Goal: Transaction & Acquisition: Purchase product/service

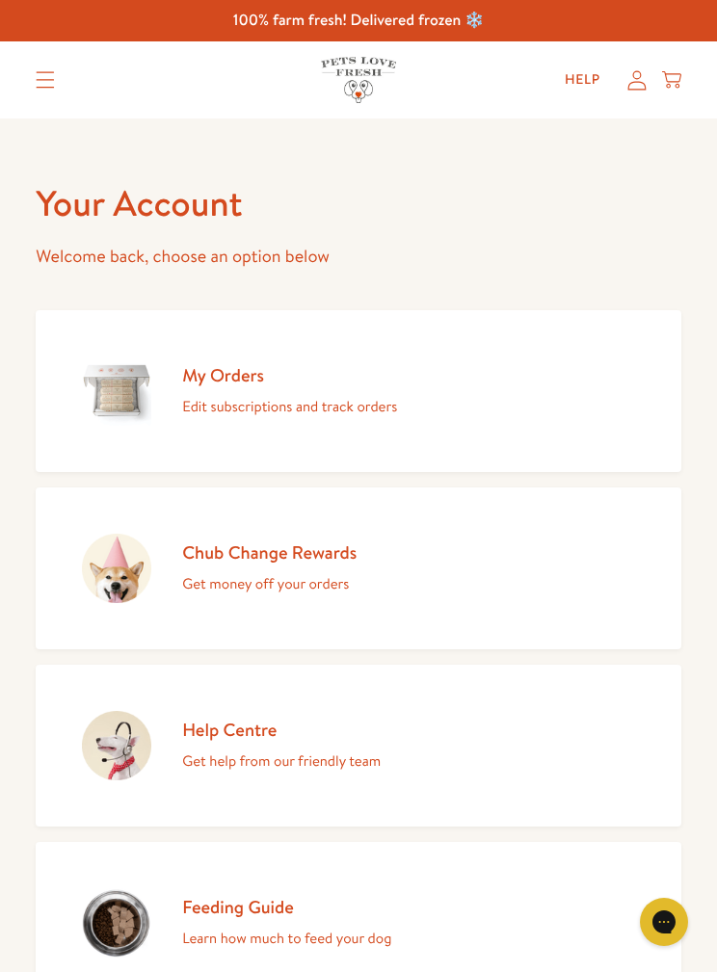
click at [496, 574] on link "Chub Change Rewards Get money off your orders" at bounding box center [358, 568] width 645 height 162
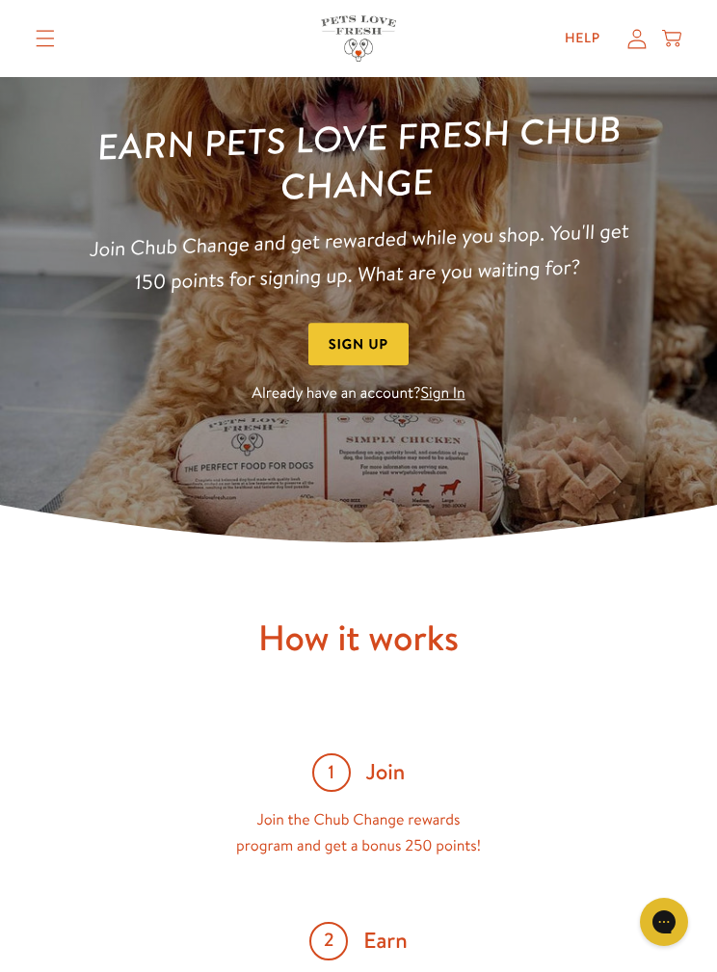
scroll to position [153, 0]
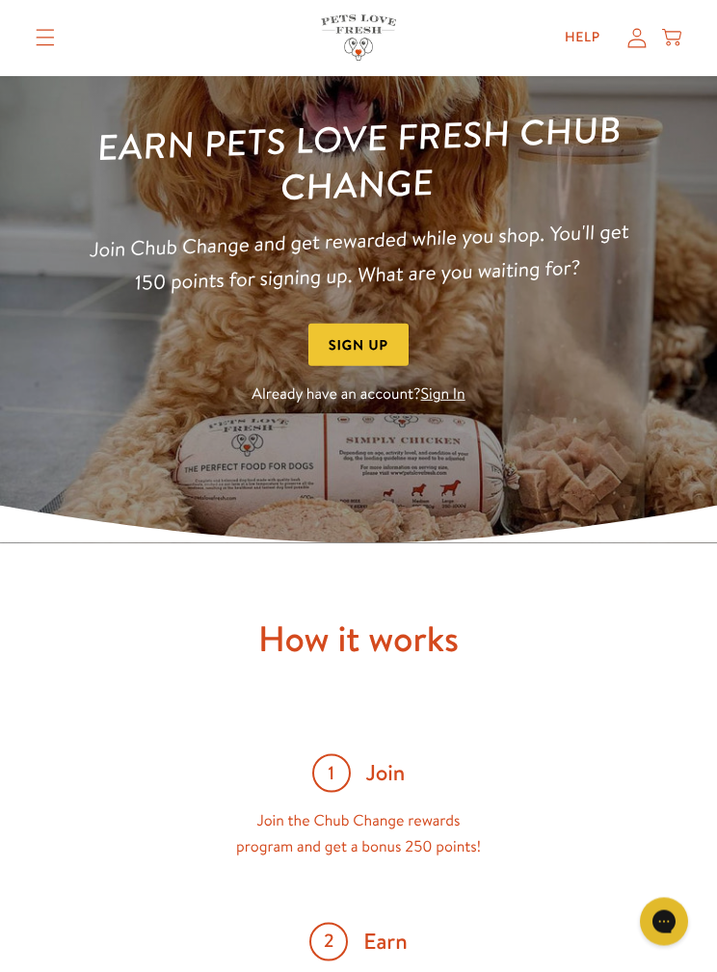
click at [639, 38] on icon at bounding box center [636, 38] width 19 height 20
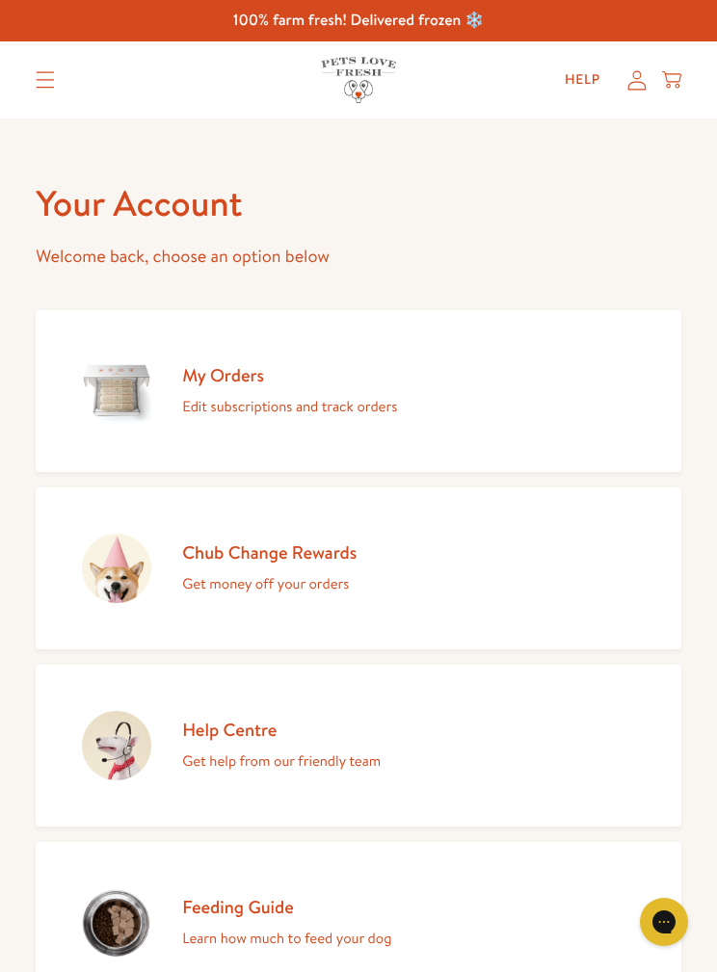
click at [540, 380] on link "My Orders Edit subscriptions and track orders" at bounding box center [358, 391] width 645 height 162
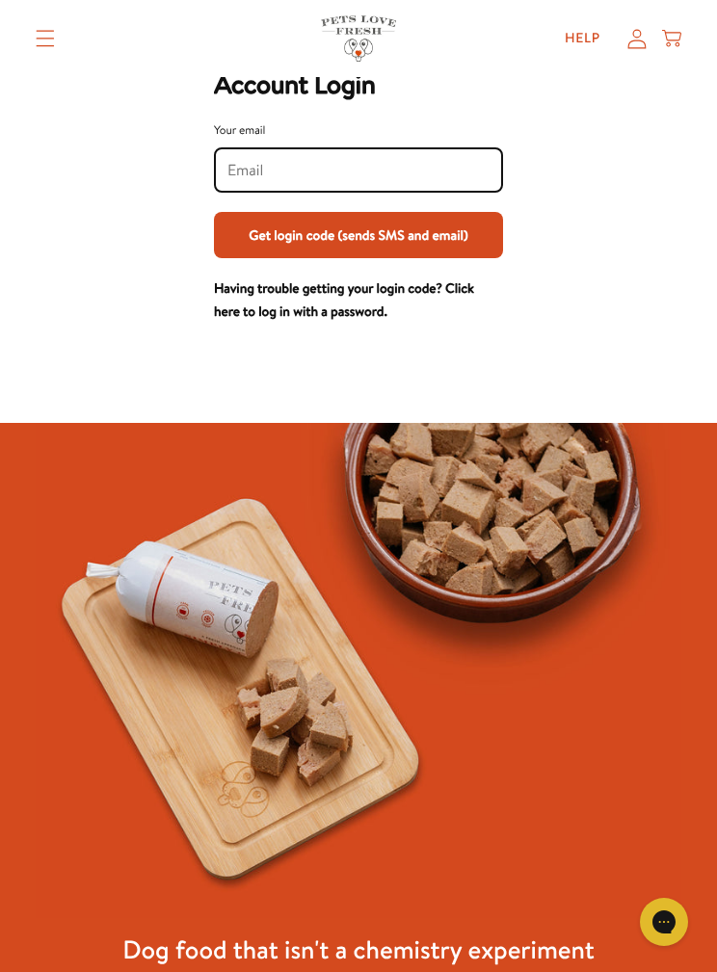
scroll to position [118, 0]
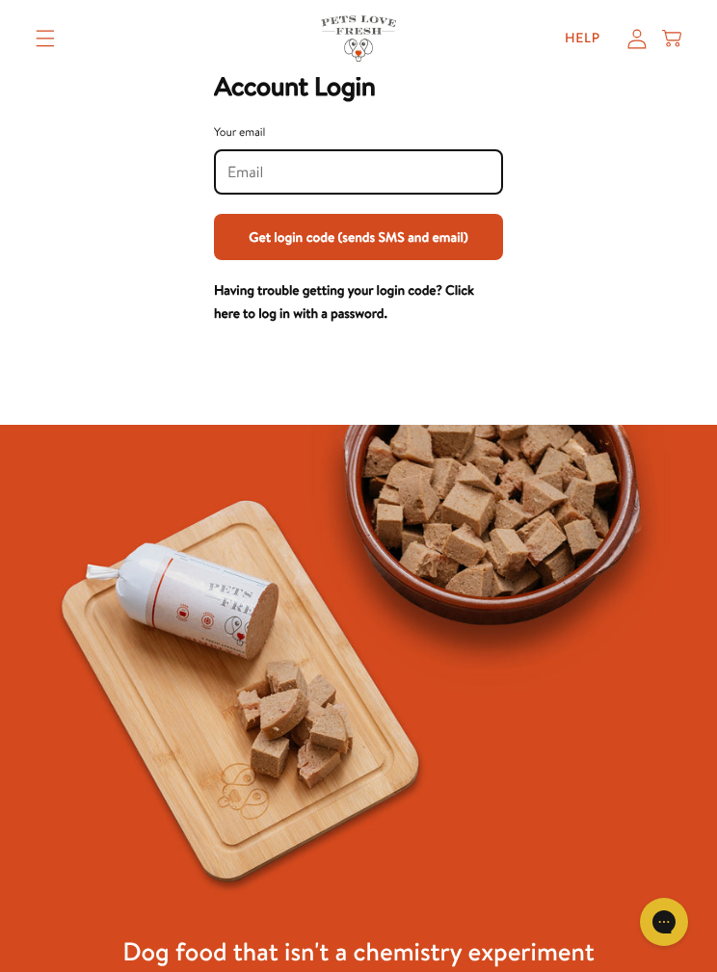
click at [346, 171] on input "Your email" at bounding box center [358, 172] width 262 height 21
type input "dmnicholls@gmail.com"
click at [427, 247] on button "Get login code (sends SMS and email)" at bounding box center [358, 237] width 289 height 46
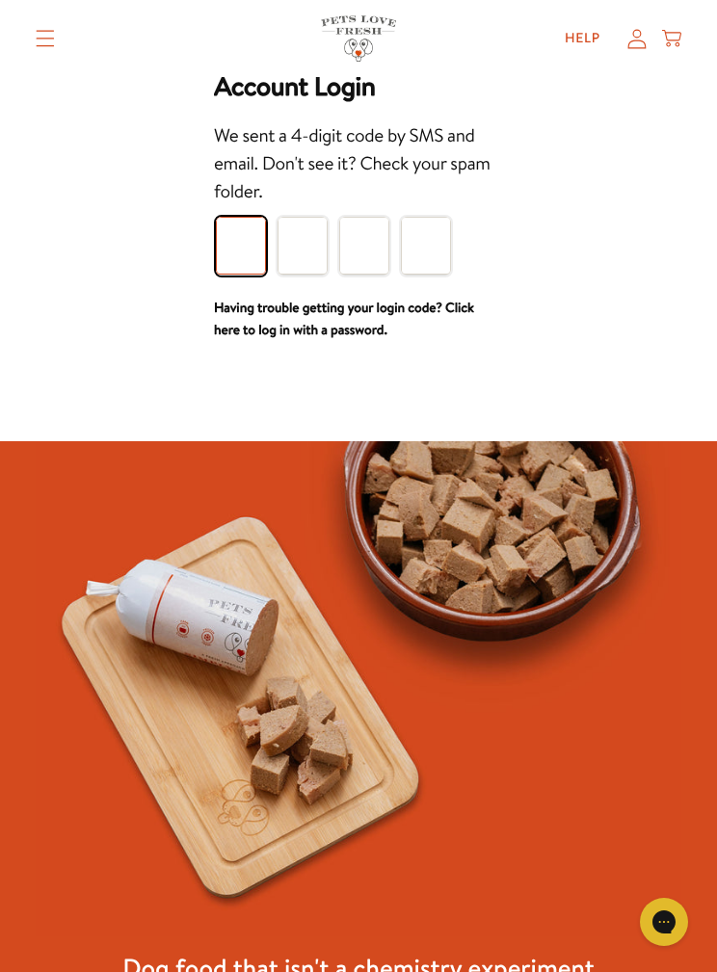
type input "7"
type input "3"
type input "2"
type input "9"
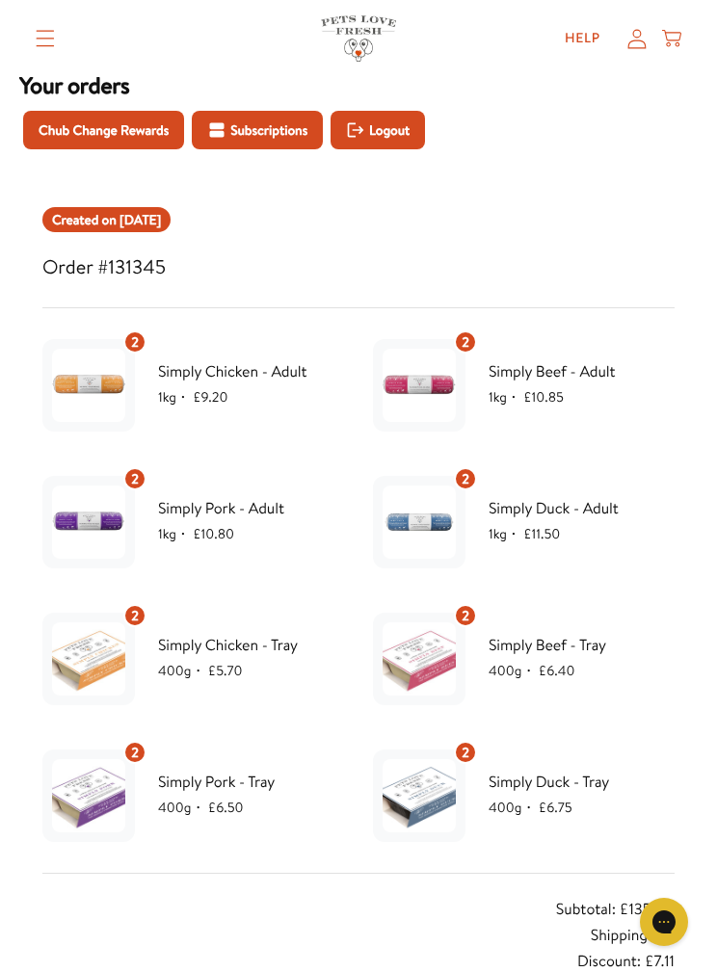
scroll to position [149, 0]
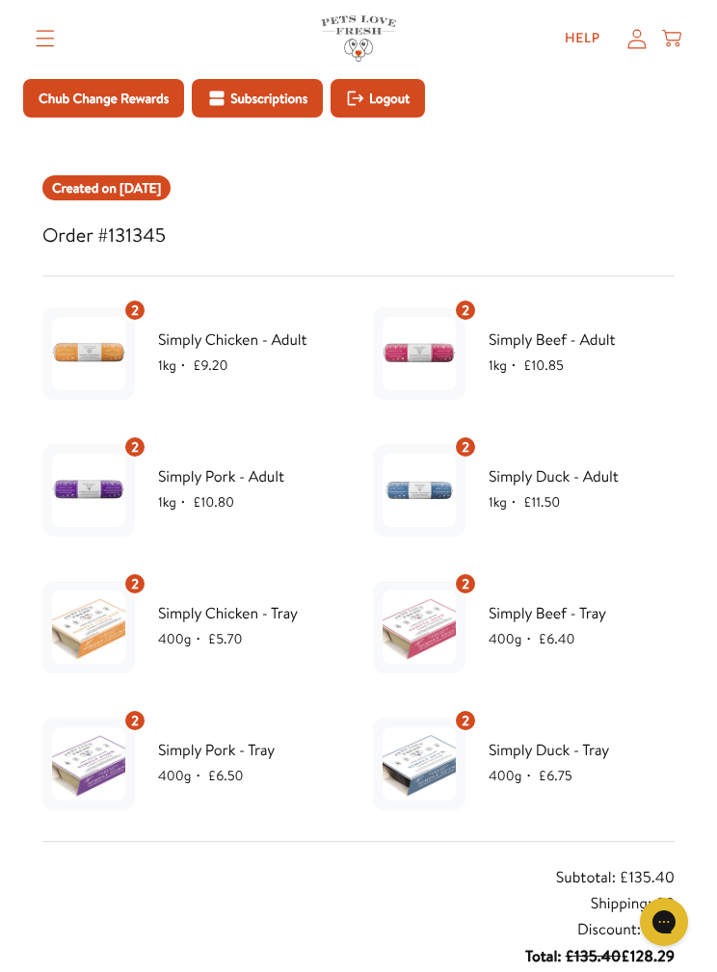
click at [144, 101] on span "Chub Change Rewards" at bounding box center [104, 98] width 130 height 21
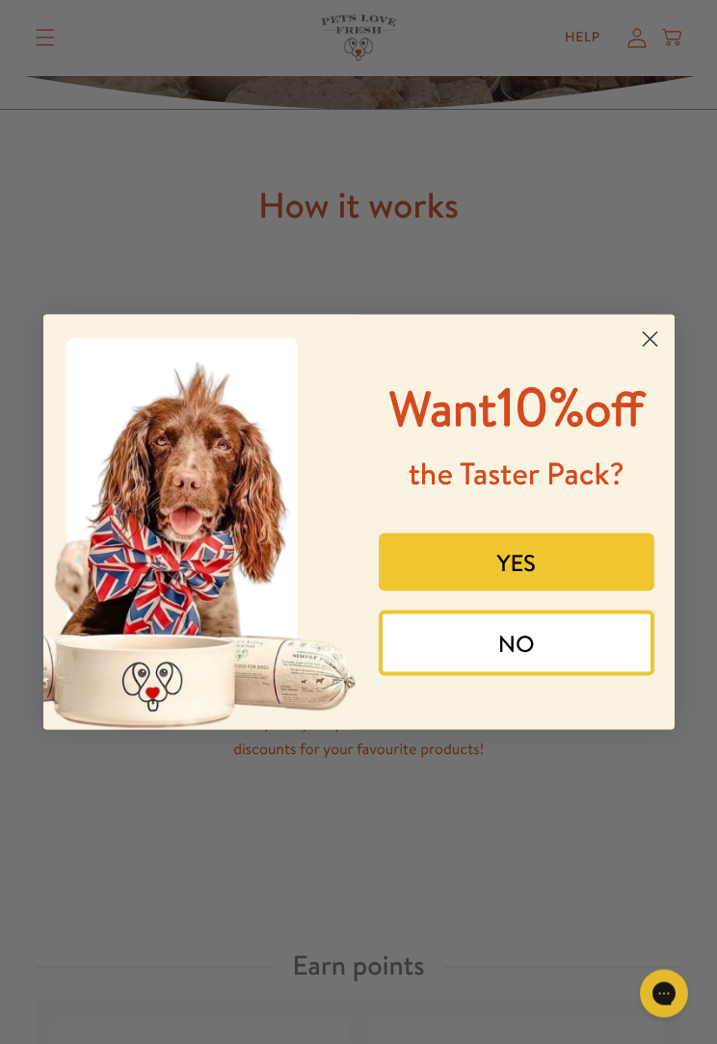
scroll to position [575, 0]
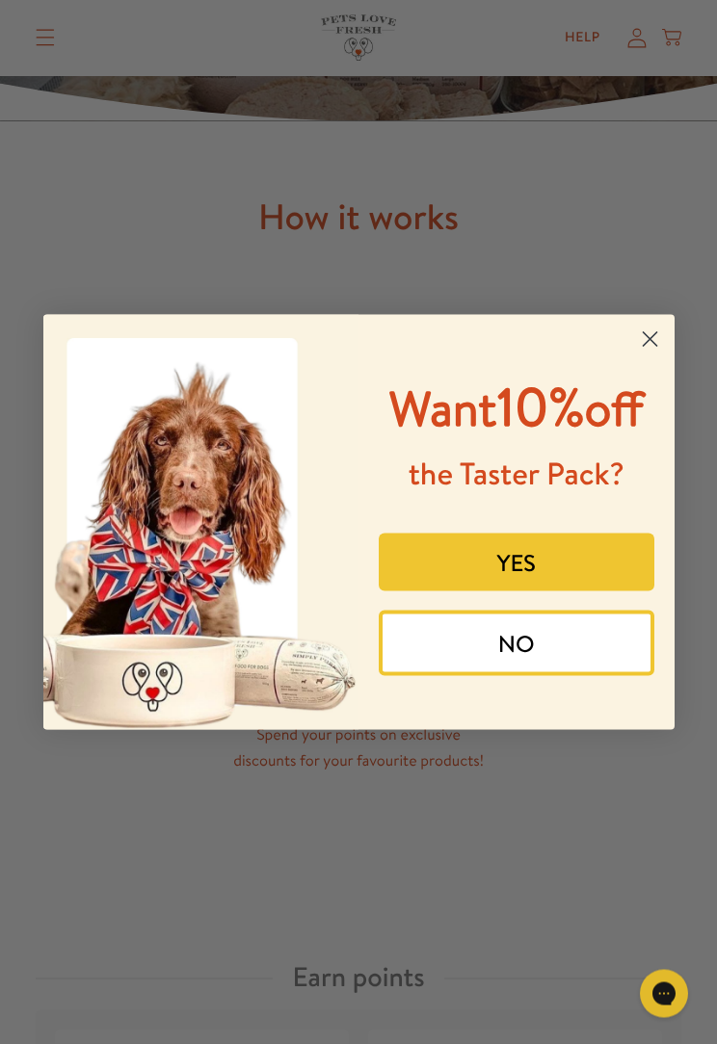
click at [636, 323] on circle "Close dialog" at bounding box center [649, 339] width 32 height 32
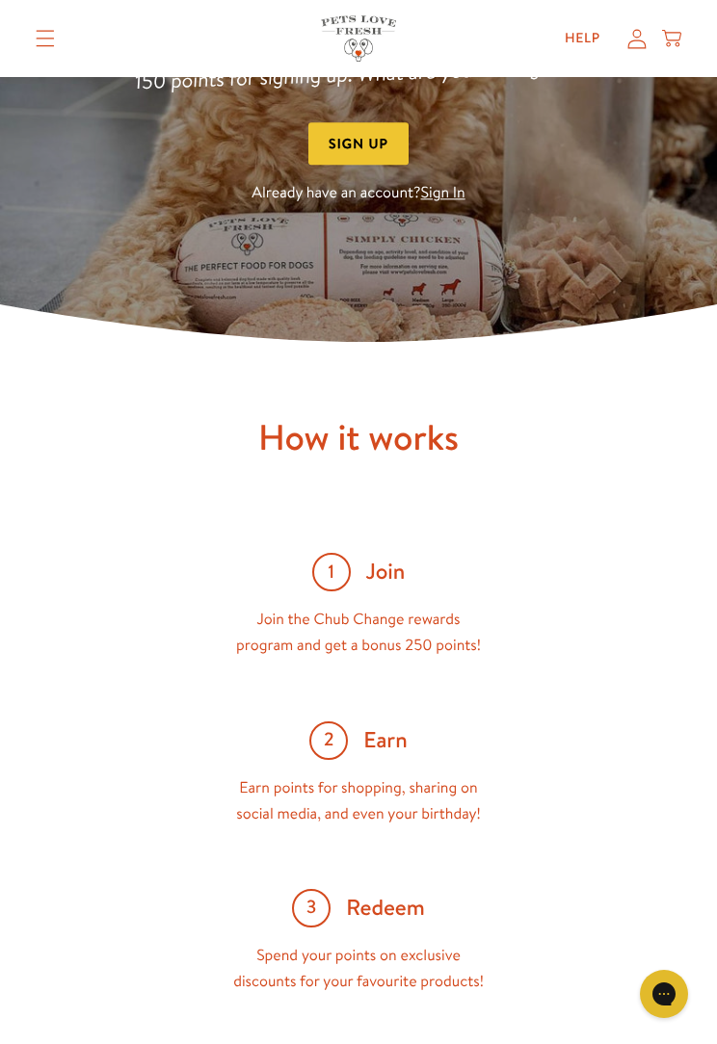
scroll to position [0, 0]
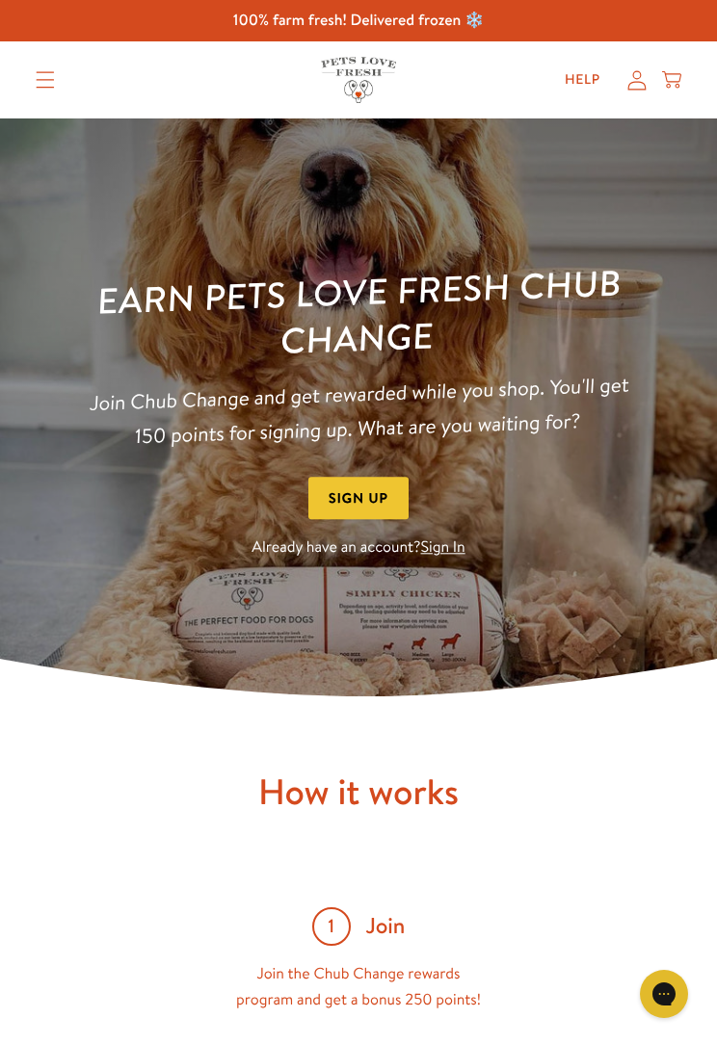
click at [439, 546] on link "Sign In" at bounding box center [443, 547] width 44 height 21
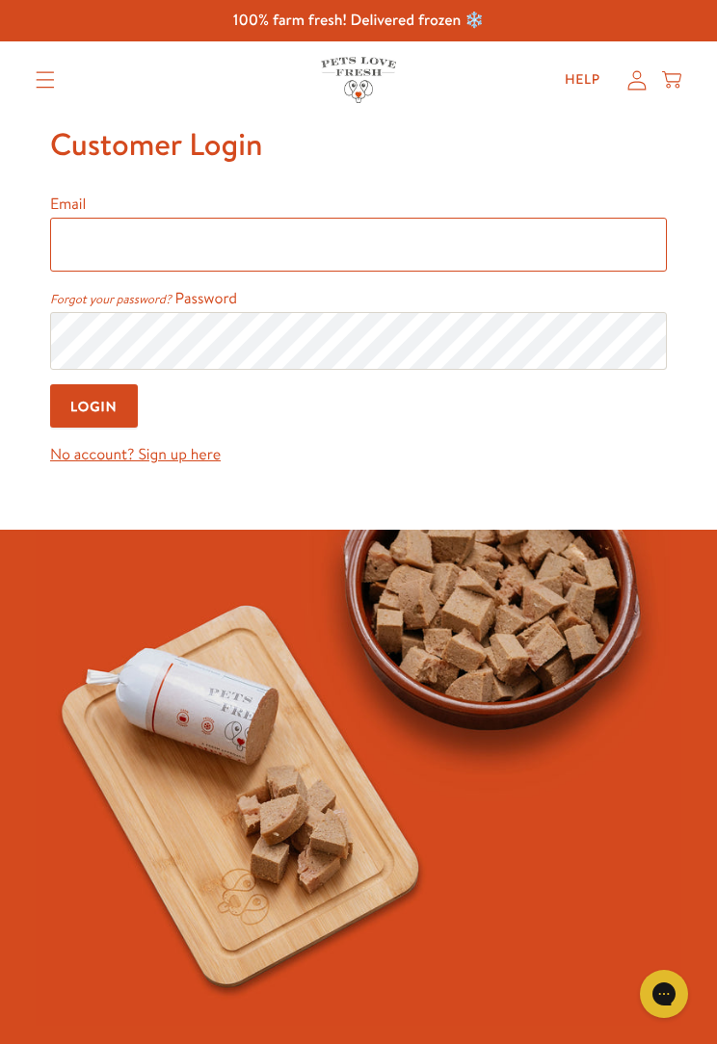
click at [359, 240] on input "Email" at bounding box center [358, 245] width 616 height 54
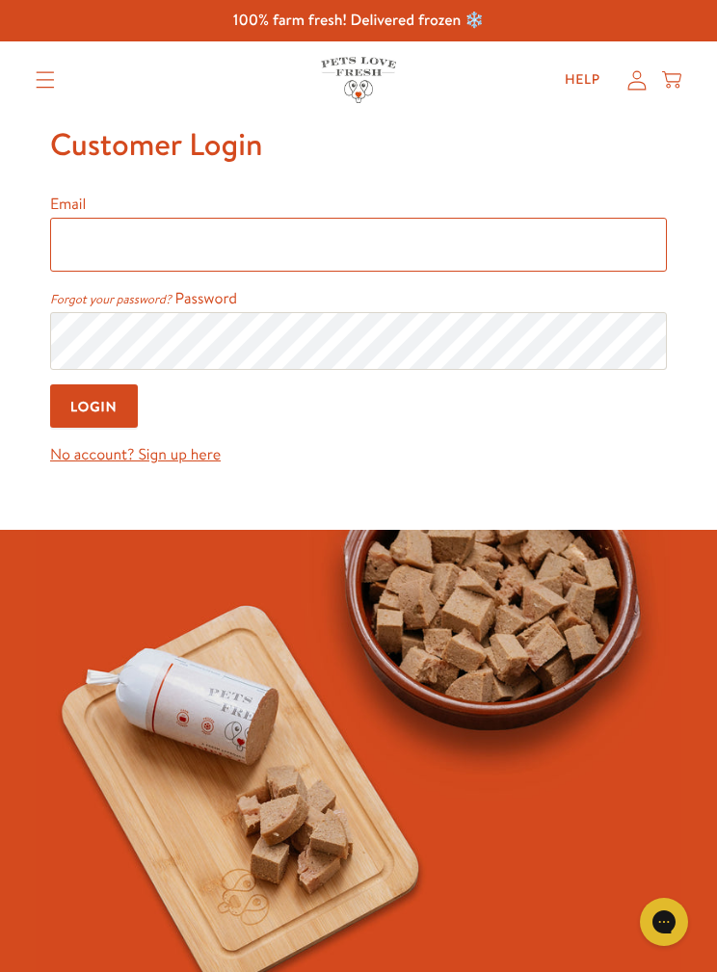
type input "[EMAIL_ADDRESS][DOMAIN_NAME]"
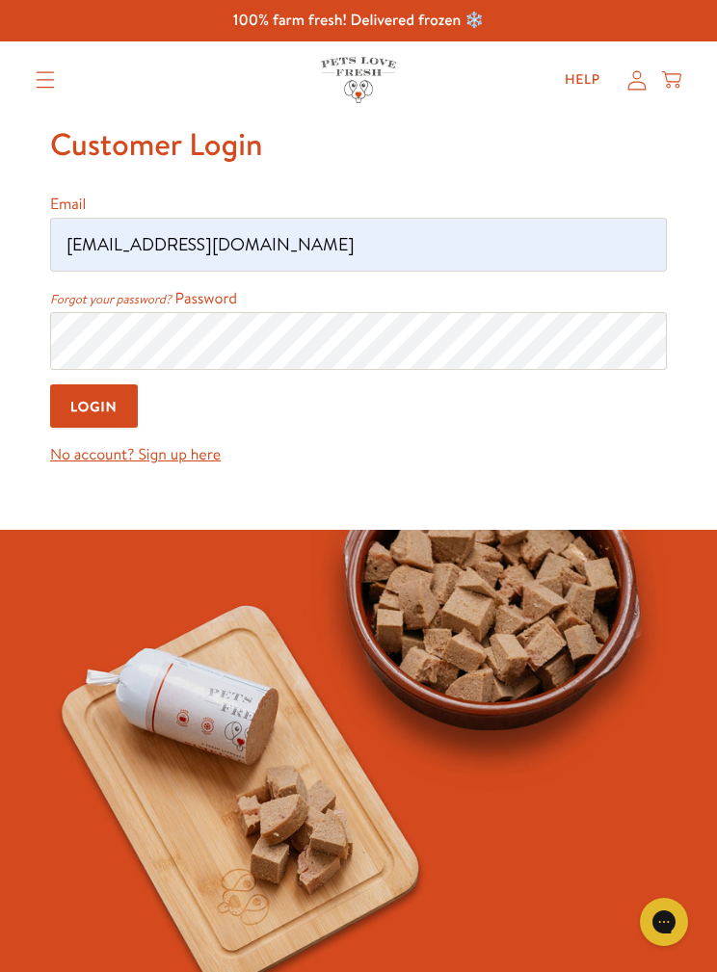
click at [113, 411] on input "Login" at bounding box center [94, 405] width 88 height 43
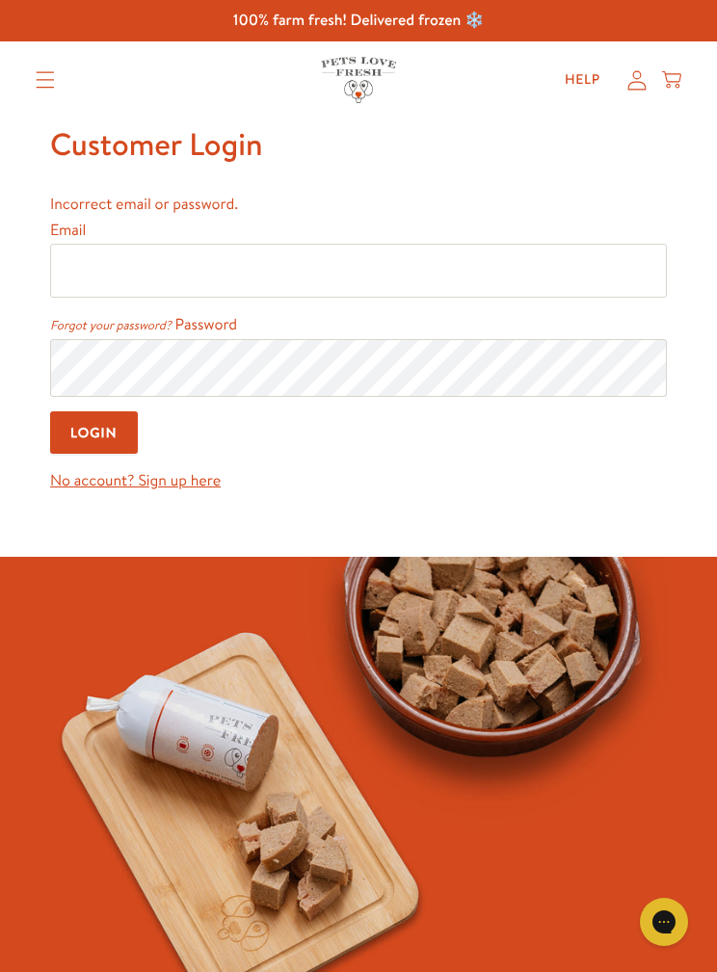
click at [345, 273] on input "Email" at bounding box center [358, 271] width 616 height 54
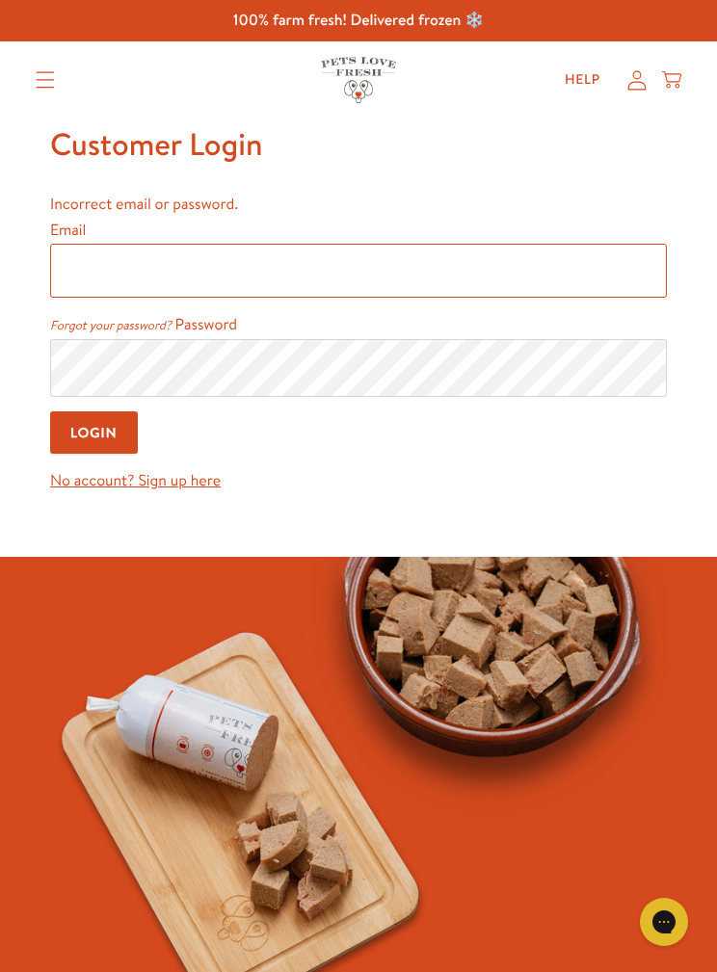
type input "[EMAIL_ADDRESS][DOMAIN_NAME]"
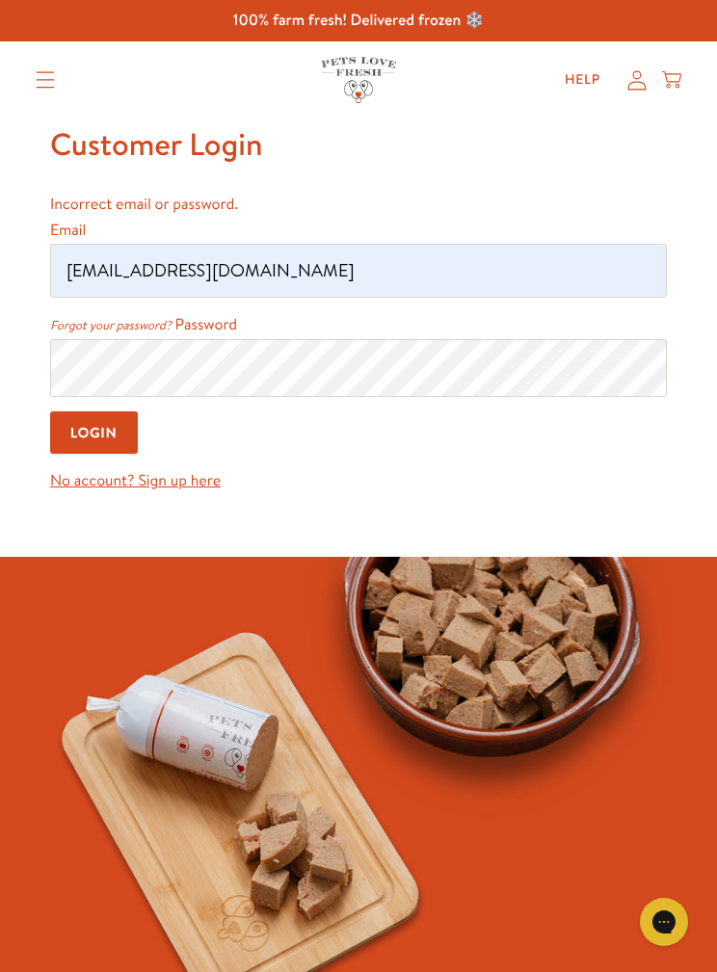
click at [88, 437] on input "Login" at bounding box center [94, 432] width 88 height 43
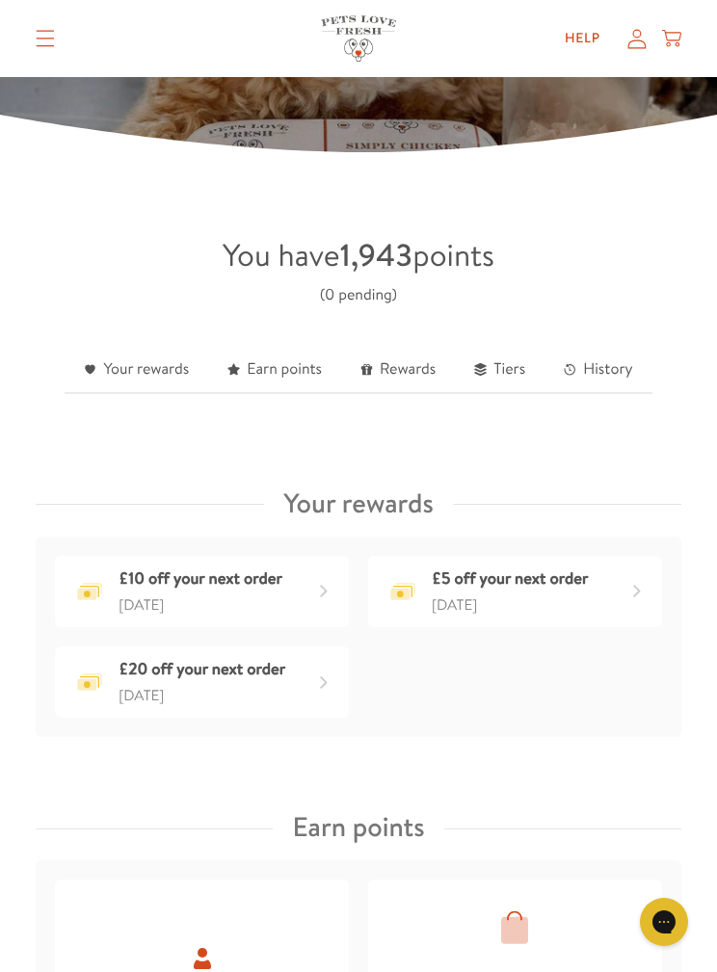
scroll to position [322, 0]
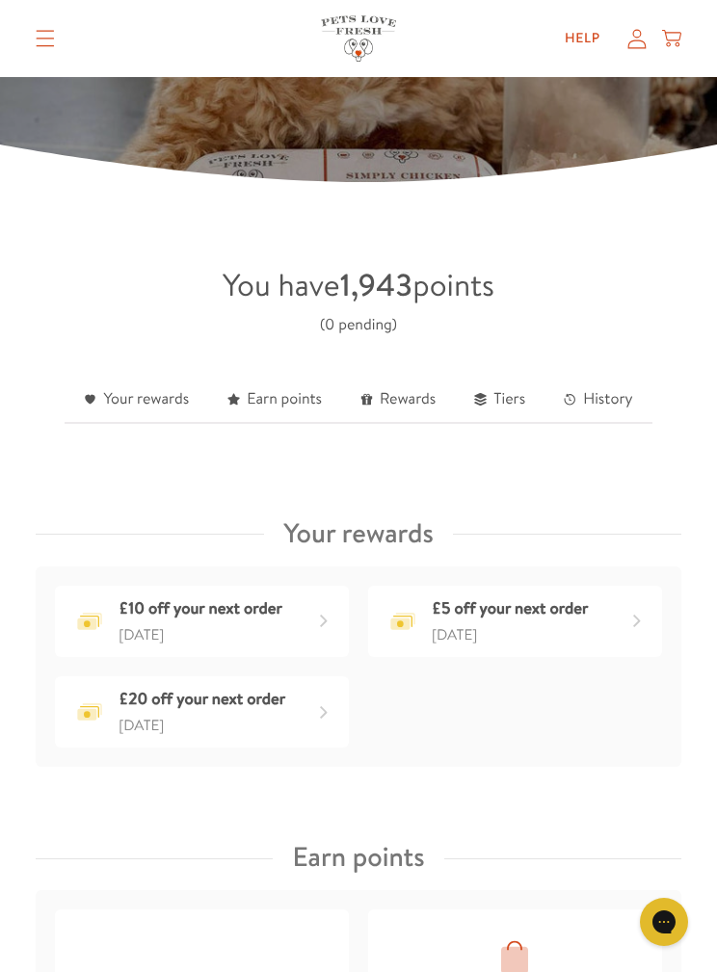
click at [149, 405] on link "Your rewards" at bounding box center [137, 400] width 144 height 47
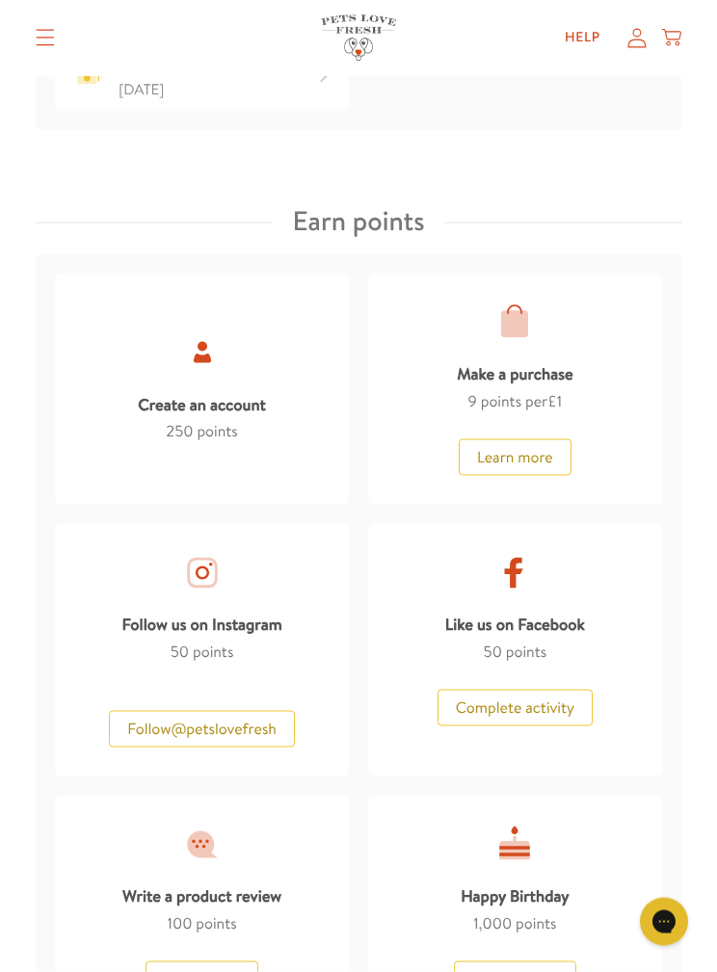
scroll to position [945, 0]
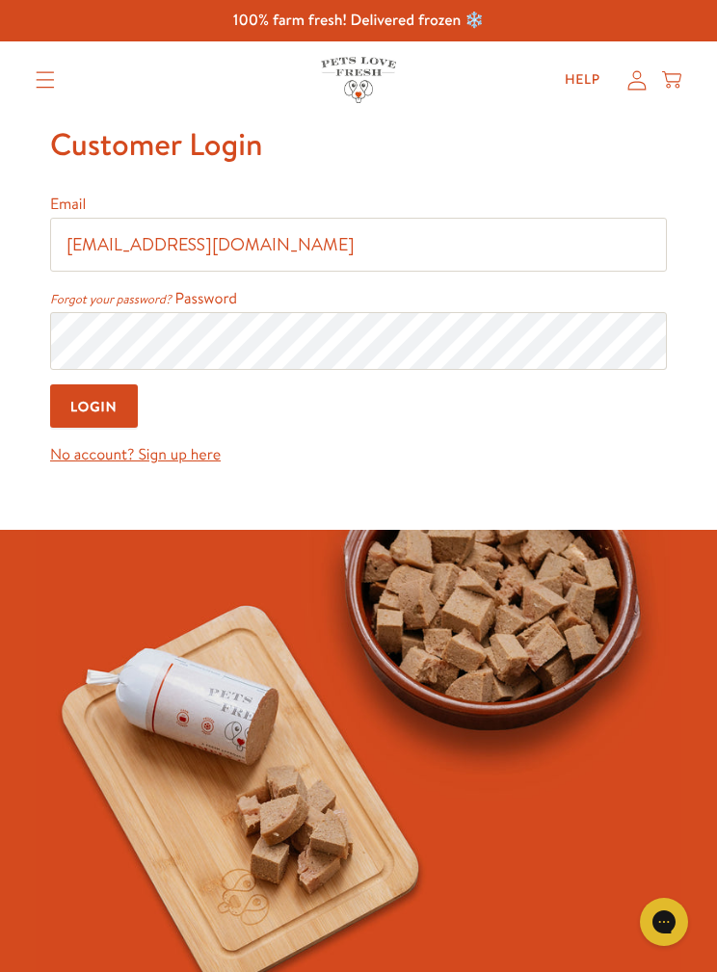
click at [99, 404] on input "Login" at bounding box center [94, 405] width 88 height 43
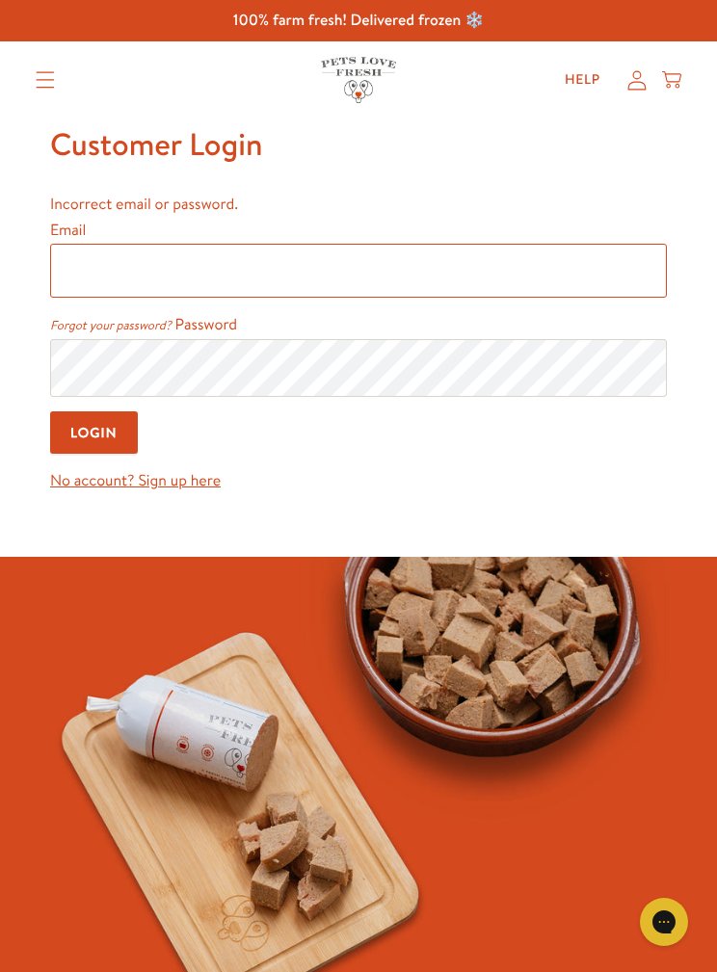
click at [289, 270] on input "Email" at bounding box center [358, 271] width 616 height 54
type input "dmnicholls@gmail.com"
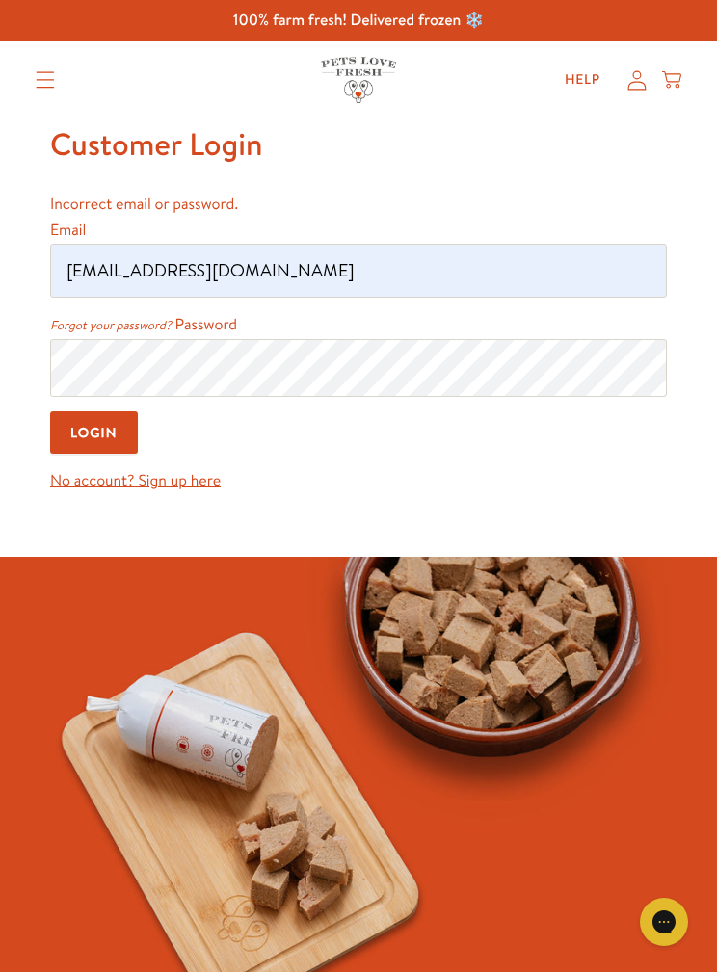
click at [107, 438] on input "Login" at bounding box center [94, 432] width 88 height 43
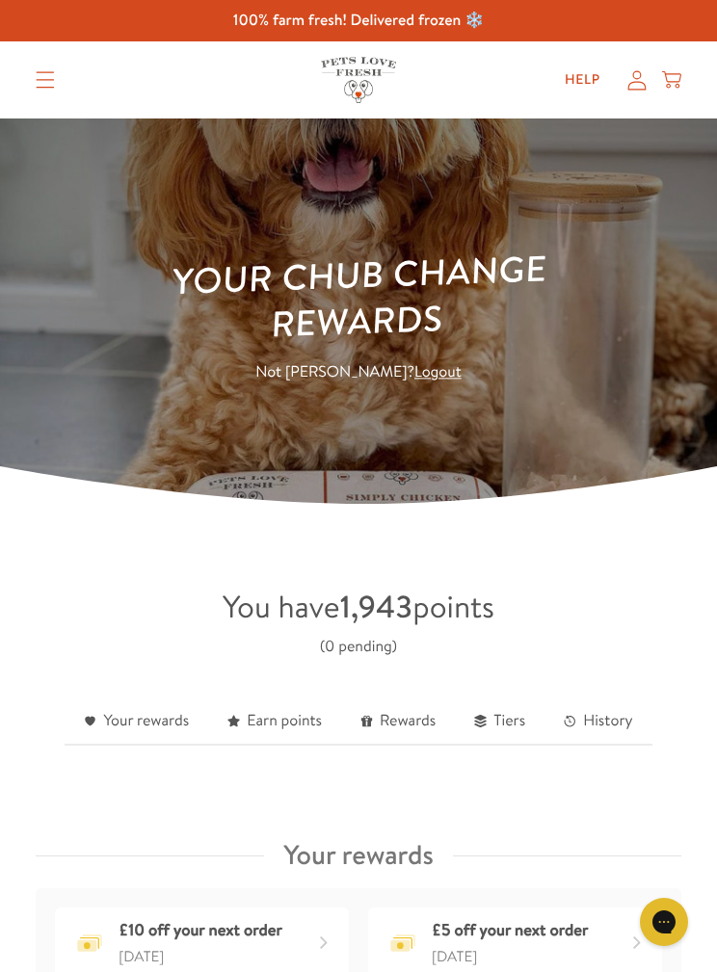
click at [48, 82] on icon "Translation missing: en.sections.header.menu" at bounding box center [45, 79] width 19 height 17
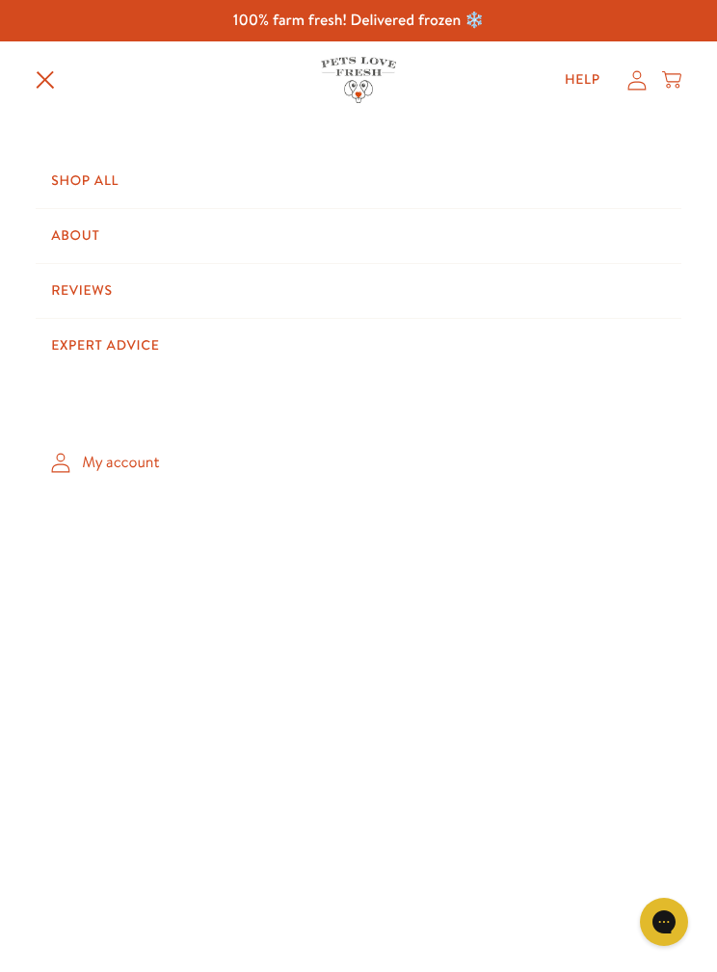
click at [89, 175] on link "Shop All" at bounding box center [358, 181] width 645 height 54
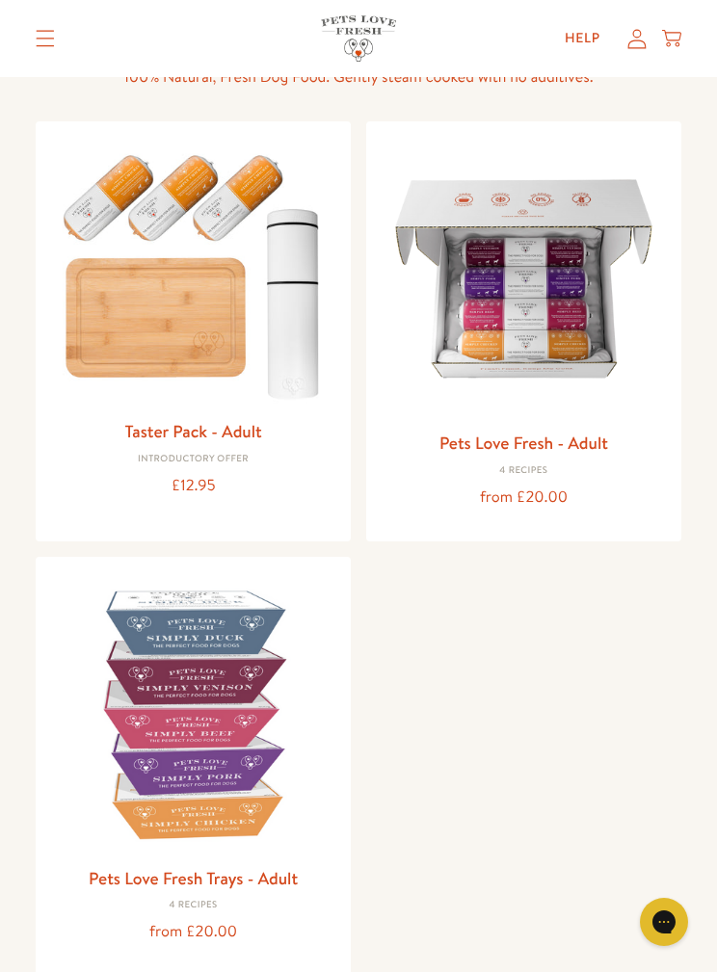
scroll to position [164, 0]
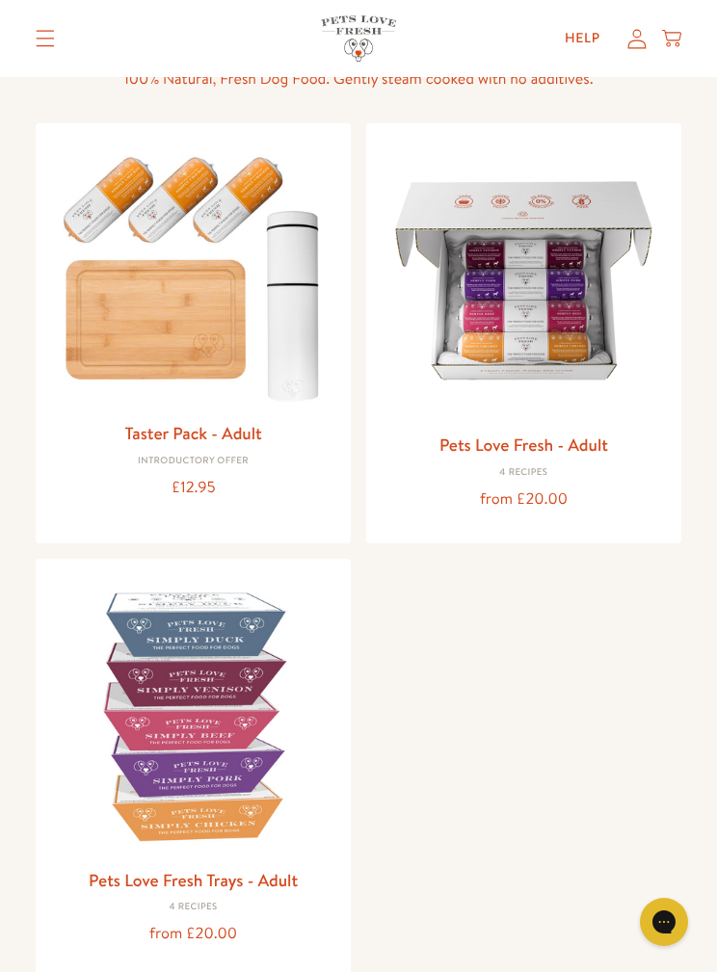
click at [555, 336] on img at bounding box center [523, 281] width 284 height 284
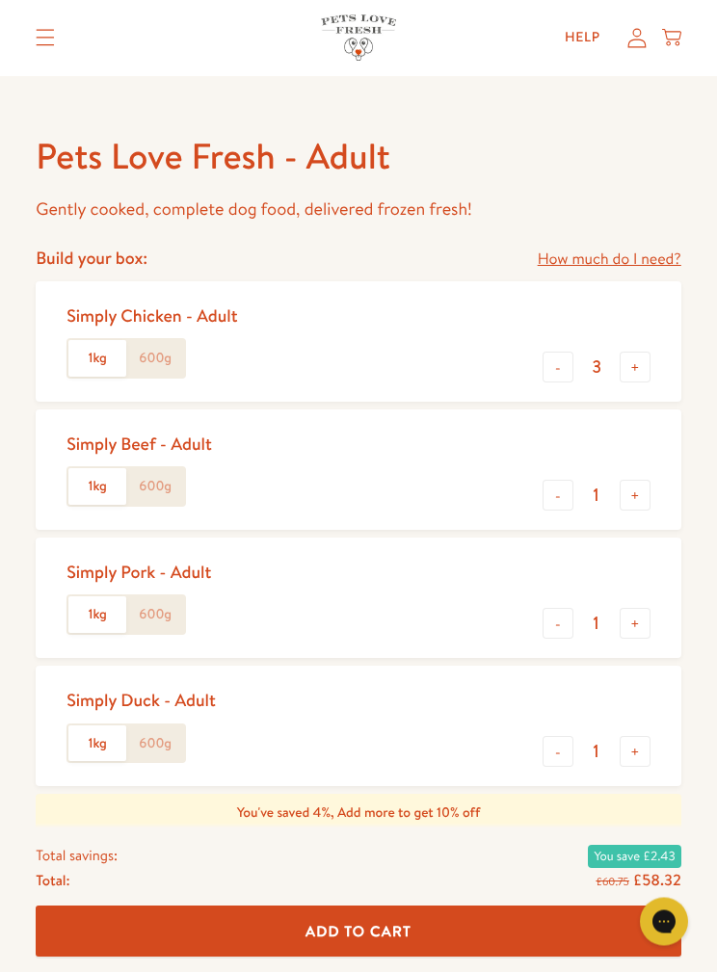
scroll to position [631, 0]
click at [83, 363] on label "1kg" at bounding box center [97, 358] width 58 height 37
click at [0, 0] on input "1kg" at bounding box center [0, 0] width 0 height 0
click at [82, 493] on label "1kg" at bounding box center [97, 486] width 58 height 37
click at [0, 0] on input "1kg" at bounding box center [0, 0] width 0 height 0
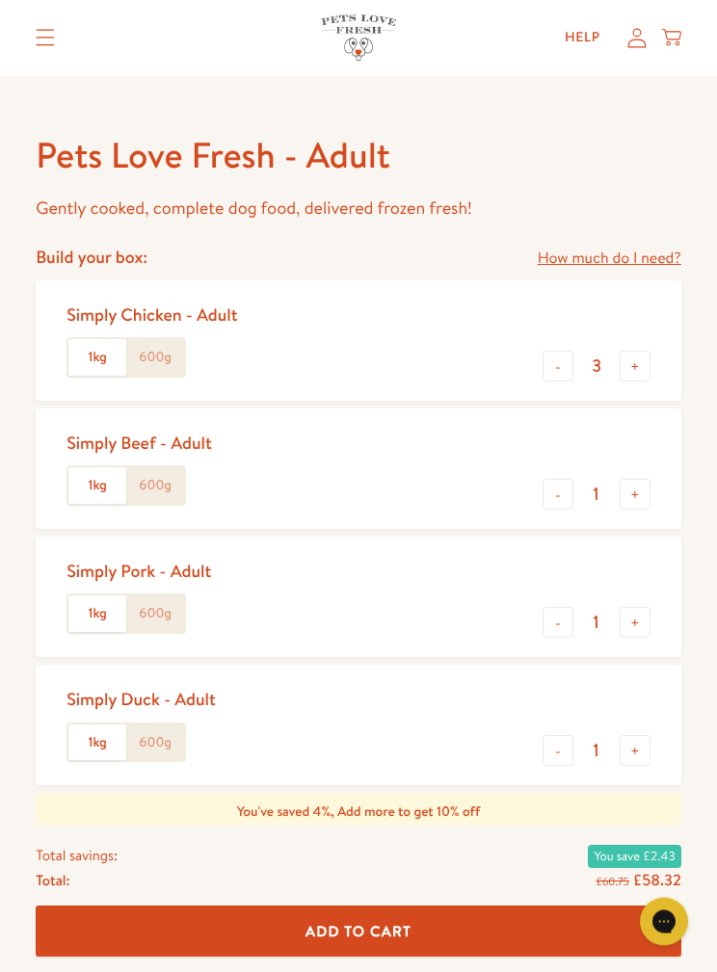
click at [100, 617] on label "1kg" at bounding box center [97, 614] width 58 height 37
click at [0, 0] on input "1kg" at bounding box center [0, 0] width 0 height 0
click at [86, 742] on label "1kg" at bounding box center [97, 743] width 58 height 37
click at [0, 0] on input "1kg" at bounding box center [0, 0] width 0 height 0
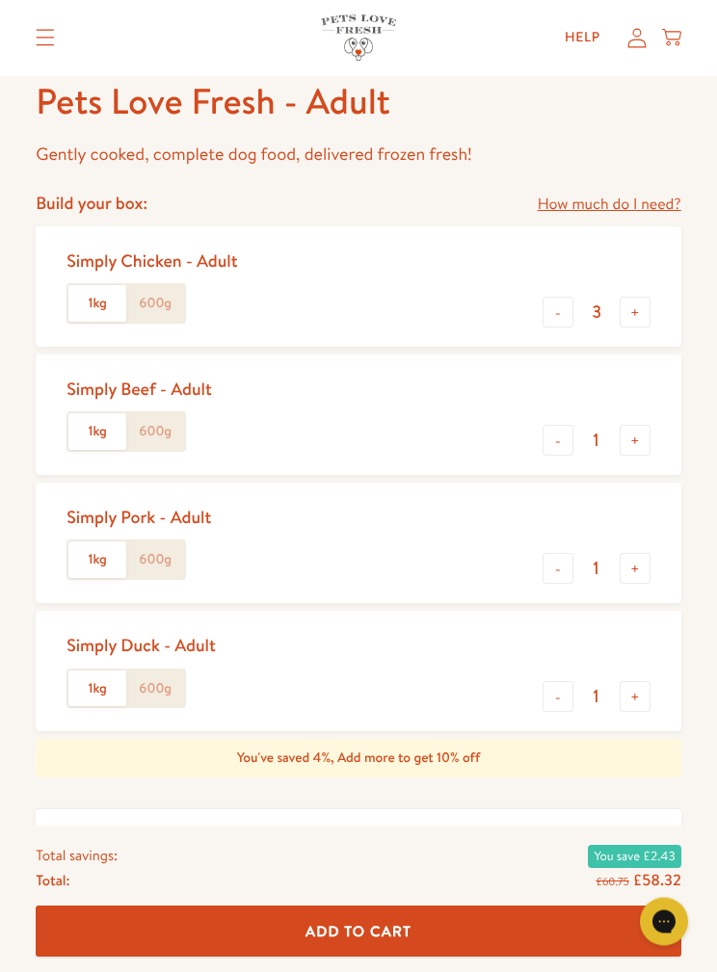
scroll to position [684, 0]
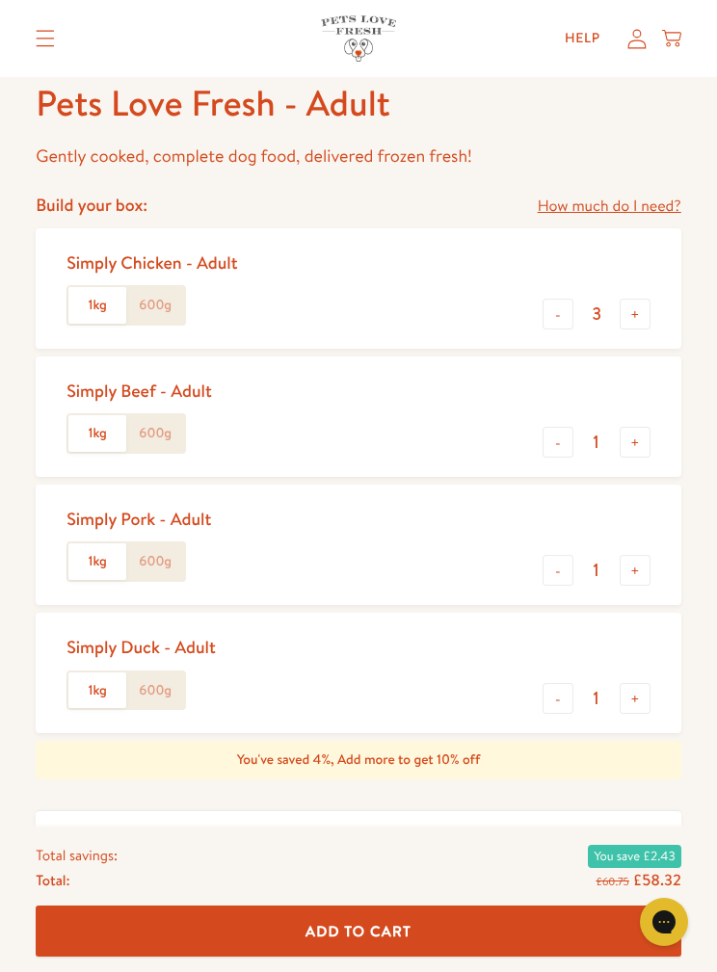
click at [649, 683] on button "+" at bounding box center [634, 698] width 31 height 31
click at [659, 687] on div "Simply Duck - Adult 1kg 600g - 2 +" at bounding box center [358, 673] width 645 height 120
click at [645, 683] on button "+" at bounding box center [634, 698] width 31 height 31
type input "3"
click at [547, 320] on button "-" at bounding box center [557, 314] width 31 height 31
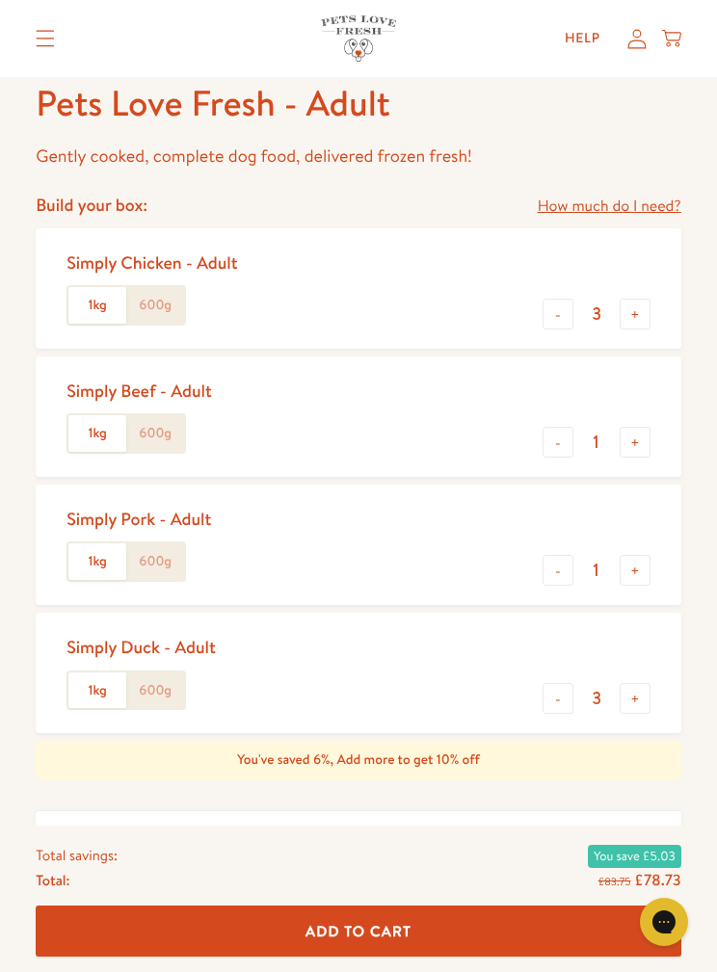
type input "2"
click at [628, 566] on button "+" at bounding box center [634, 570] width 31 height 31
type input "2"
click at [547, 699] on button "-" at bounding box center [557, 698] width 31 height 31
type input "2"
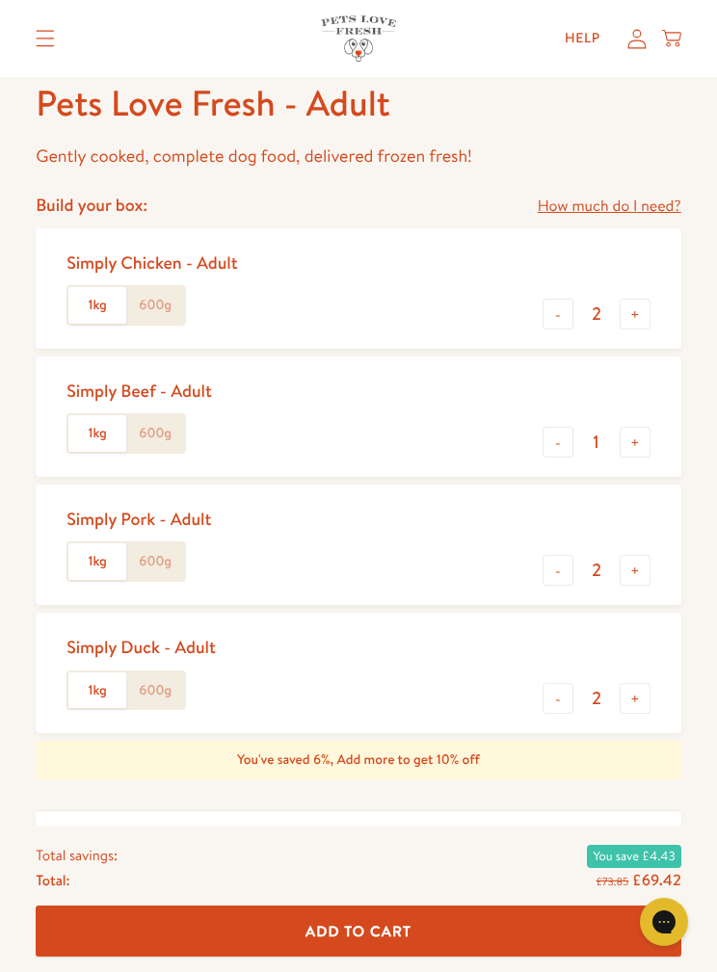
click at [641, 441] on button "+" at bounding box center [634, 442] width 31 height 31
type input "2"
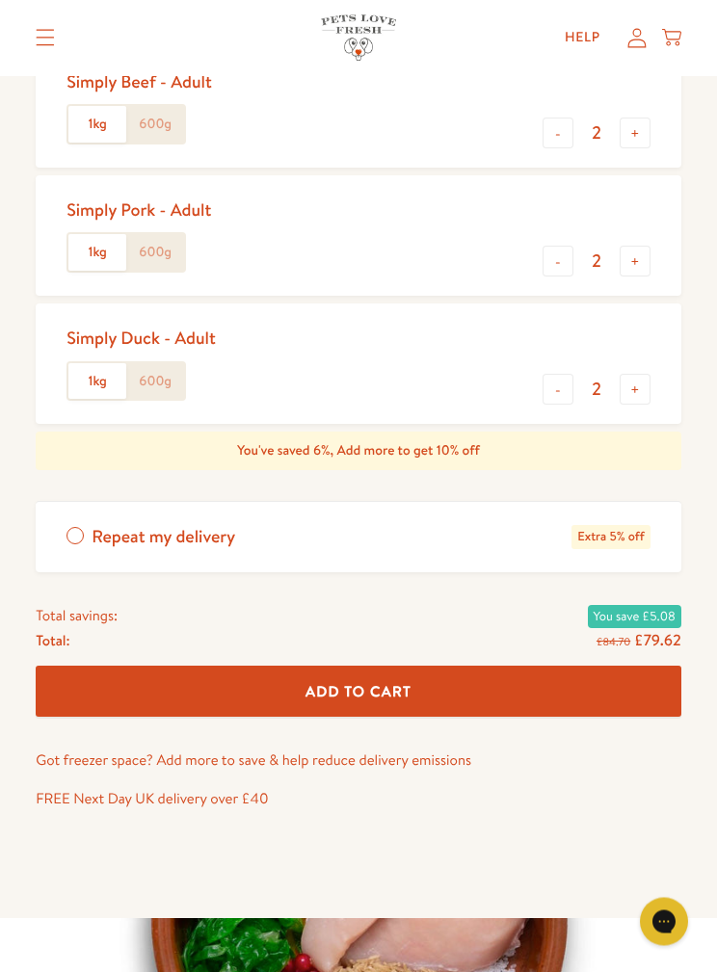
scroll to position [987, 0]
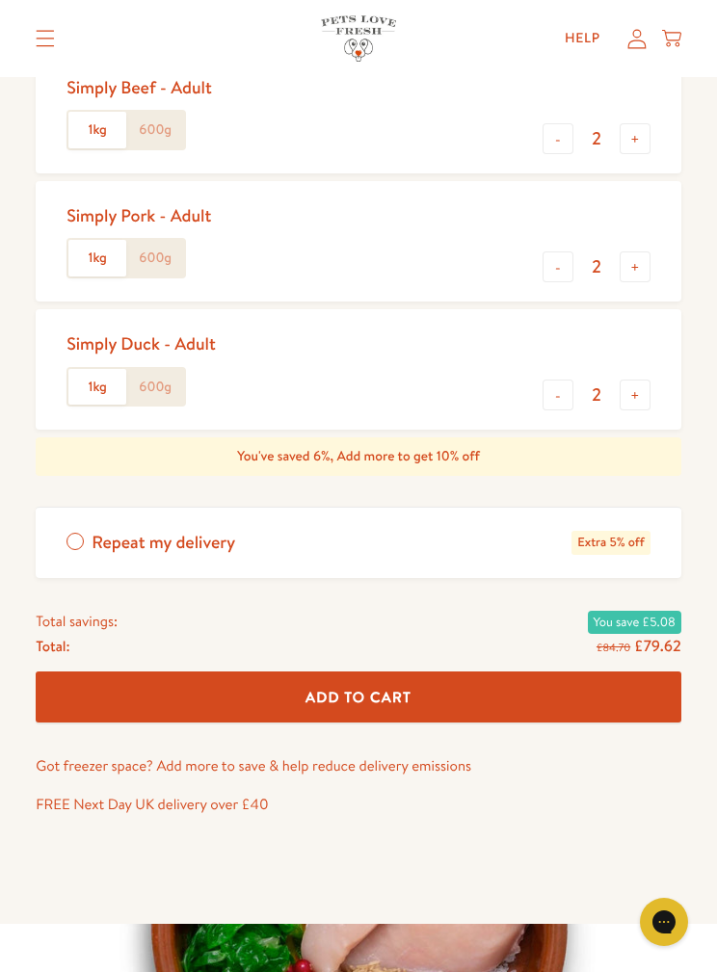
click at [395, 687] on span "Add To Cart" at bounding box center [358, 697] width 106 height 20
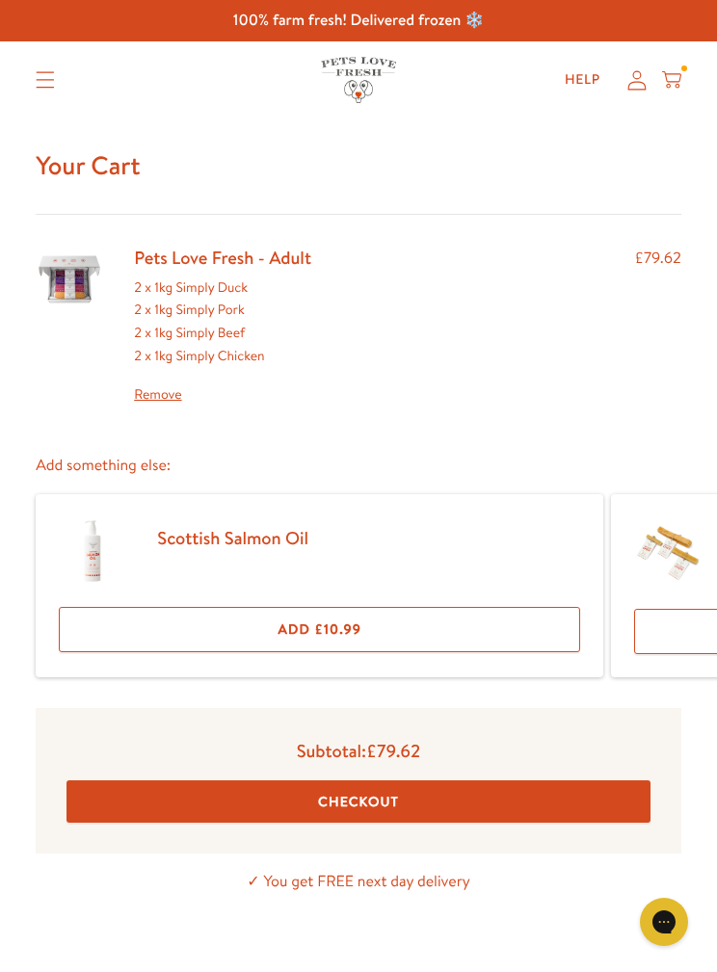
click at [36, 82] on icon "Translation missing: en.sections.header.menu" at bounding box center [45, 79] width 19 height 17
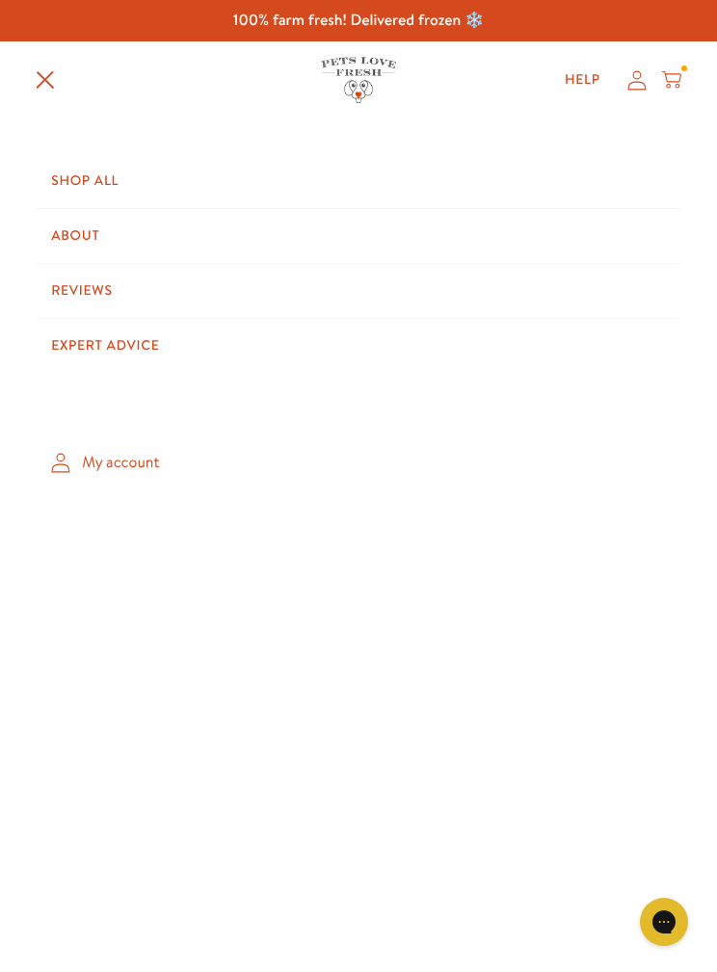
click at [101, 179] on link "Shop All" at bounding box center [358, 181] width 645 height 54
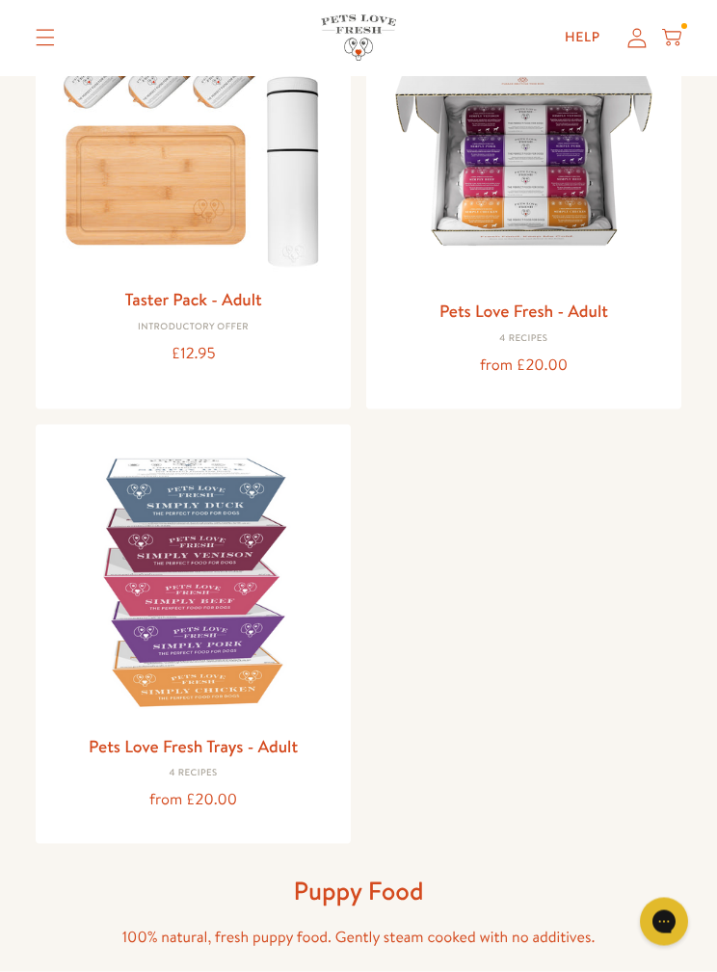
scroll to position [309, 0]
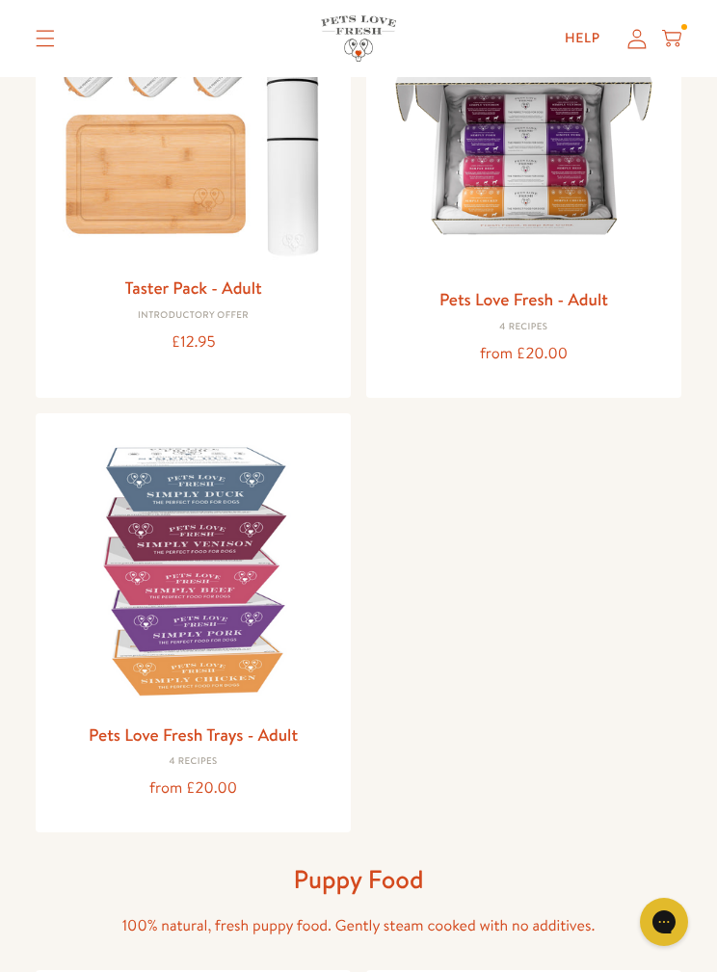
click at [207, 569] on img at bounding box center [193, 571] width 284 height 284
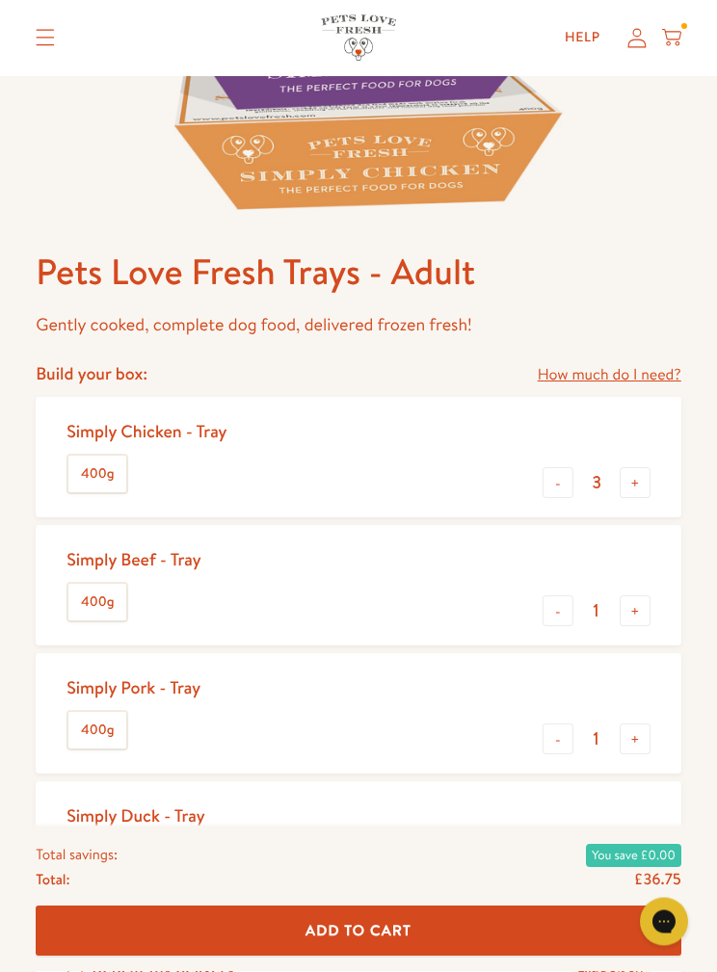
scroll to position [522, 0]
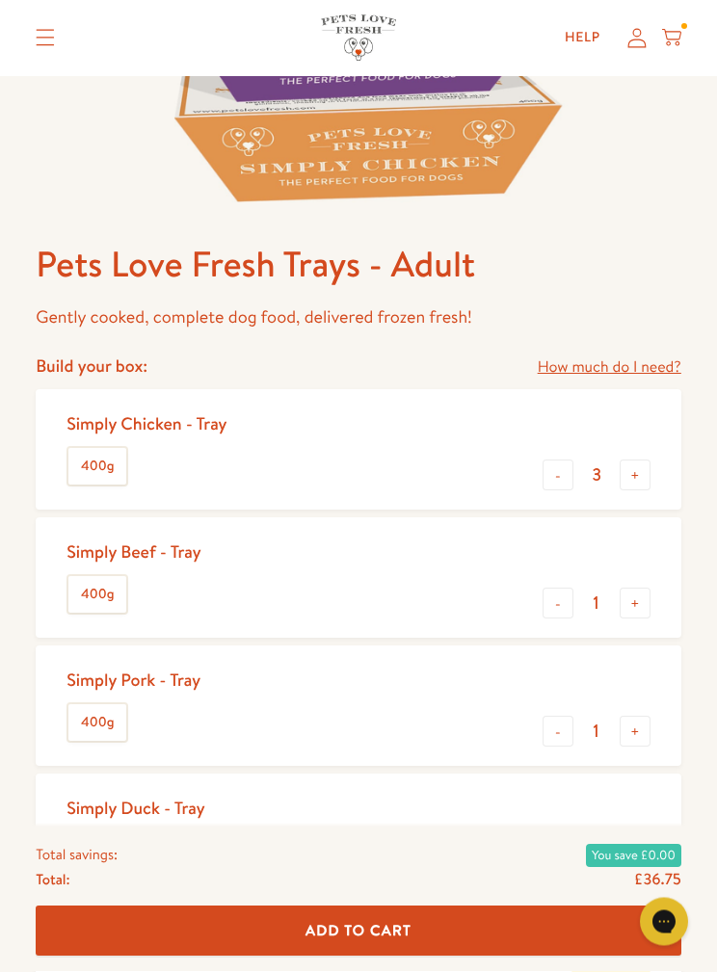
click at [542, 491] on div "- 3 +" at bounding box center [596, 477] width 108 height 35
click at [553, 466] on button "-" at bounding box center [557, 475] width 31 height 31
type input "2"
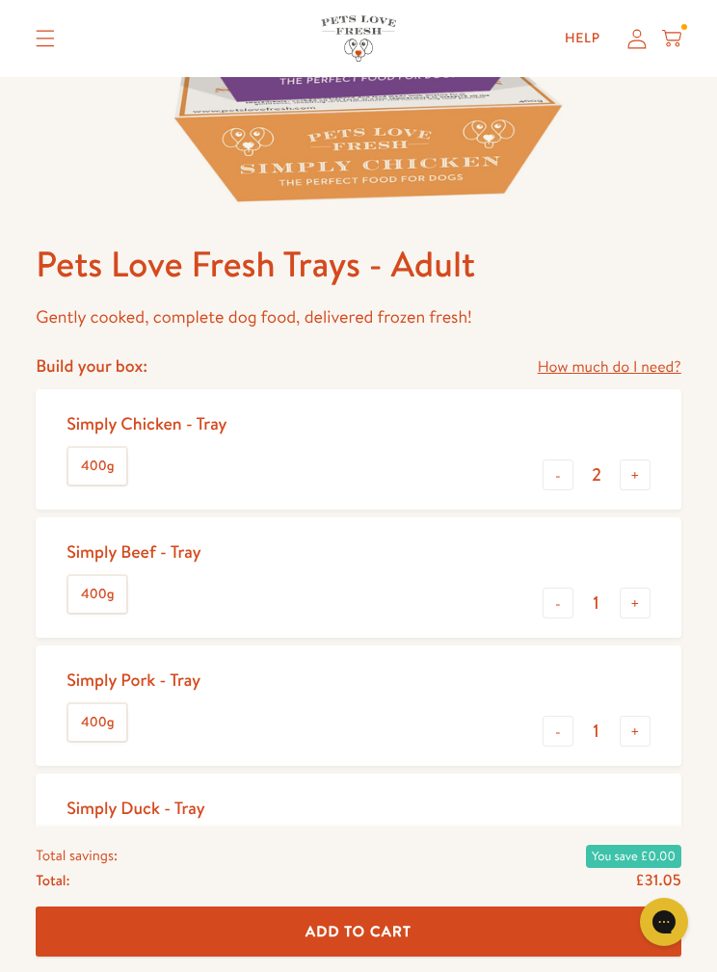
click at [631, 594] on button "+" at bounding box center [634, 603] width 31 height 31
type input "2"
click at [641, 732] on button "+" at bounding box center [634, 731] width 31 height 31
type input "2"
click at [649, 845] on button "+" at bounding box center [634, 859] width 31 height 31
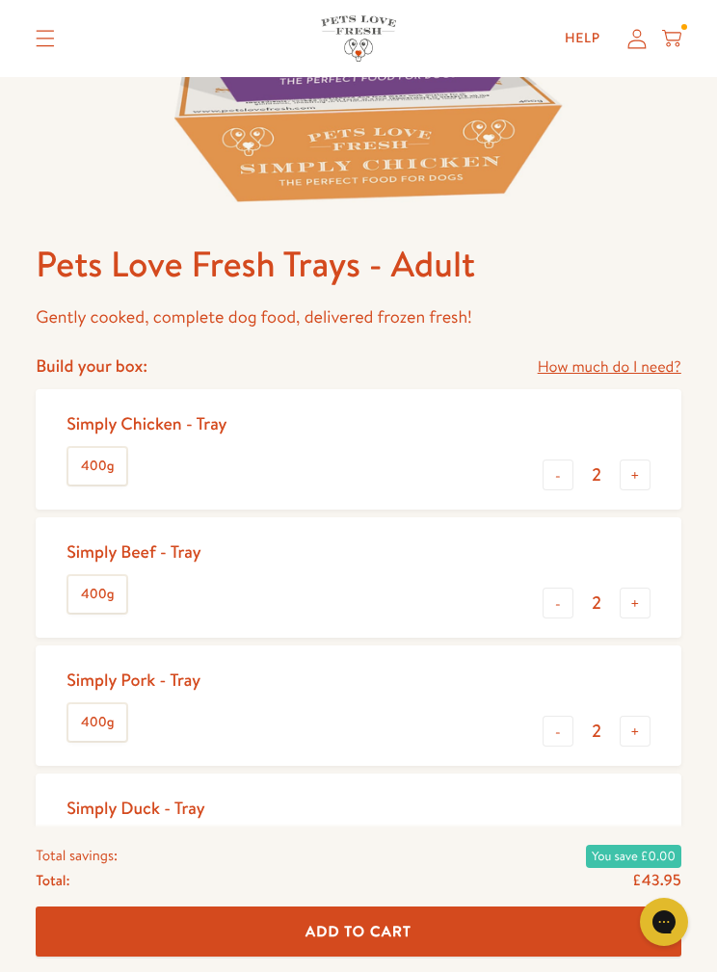
type input "2"
click at [385, 941] on span "Add To Cart" at bounding box center [358, 931] width 106 height 20
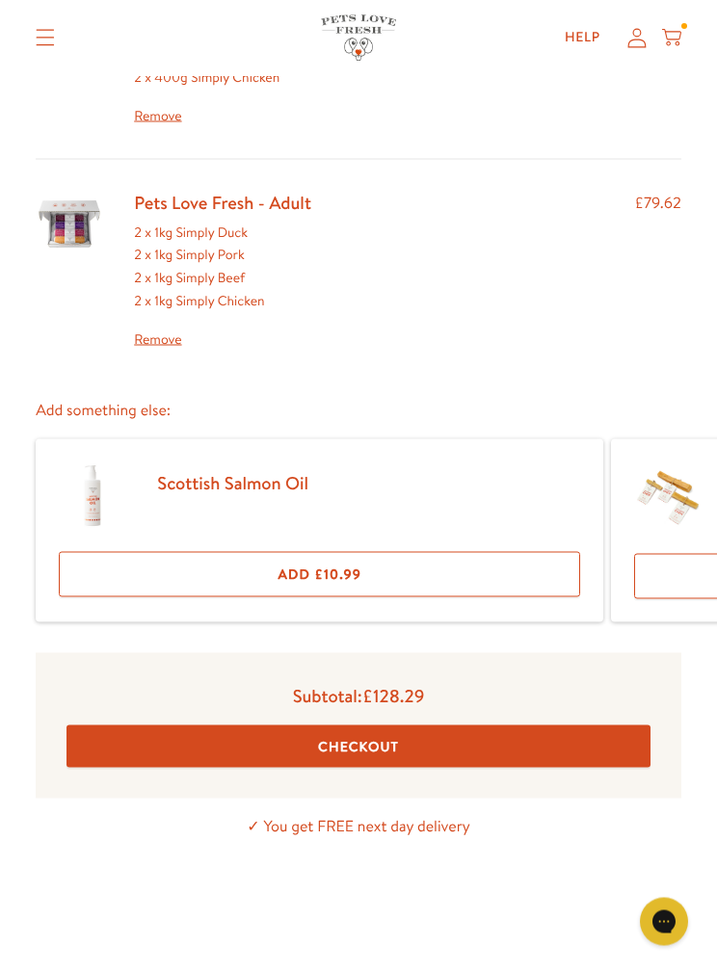
scroll to position [275, 0]
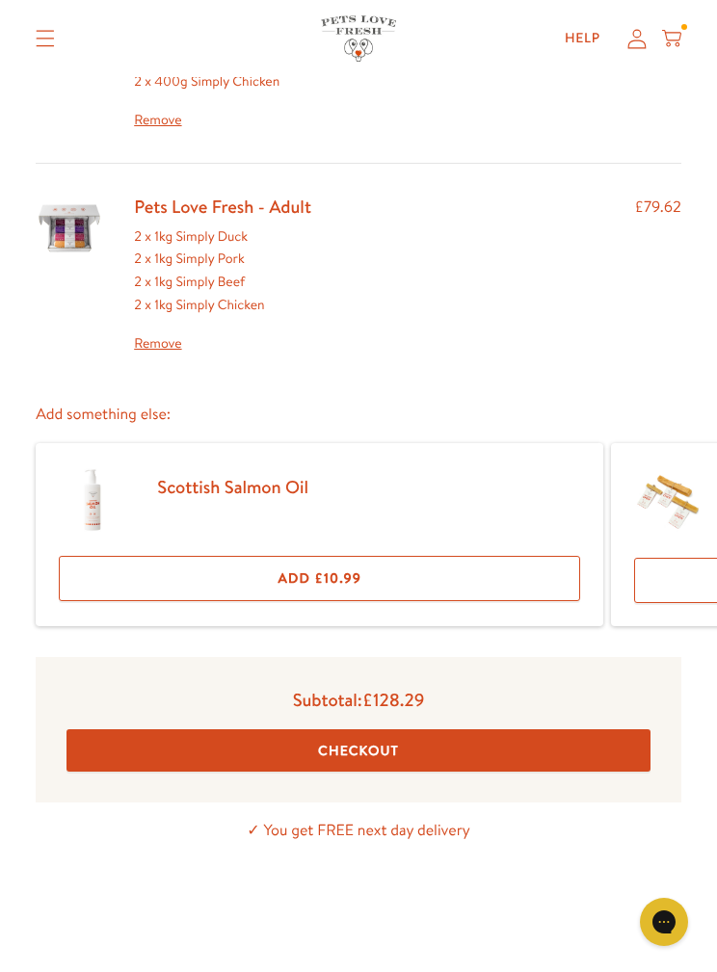
click at [460, 737] on button "Checkout" at bounding box center [358, 750] width 584 height 43
